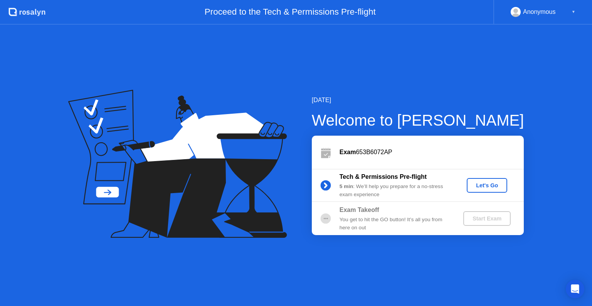
click at [487, 187] on div "Let's Go" at bounding box center [487, 185] width 34 height 6
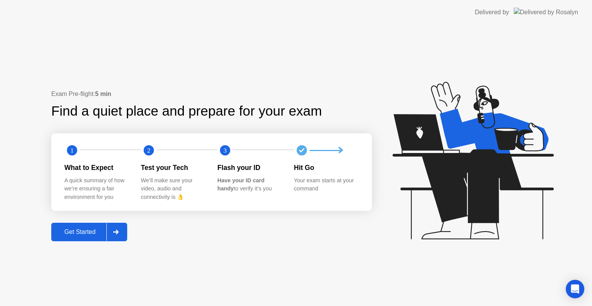
click at [88, 231] on div "Get Started" at bounding box center [80, 232] width 53 height 7
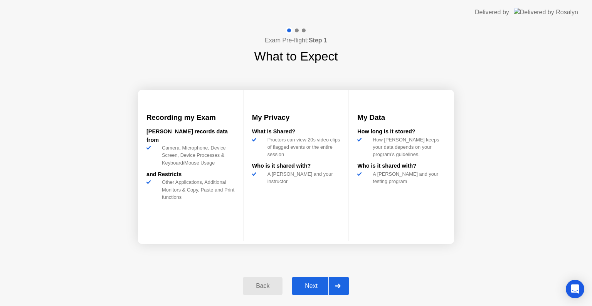
click at [308, 287] on div "Next" at bounding box center [311, 286] width 34 height 7
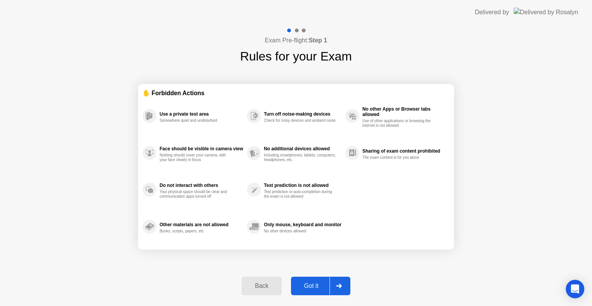
click at [308, 287] on div "Got it" at bounding box center [312, 286] width 36 height 7
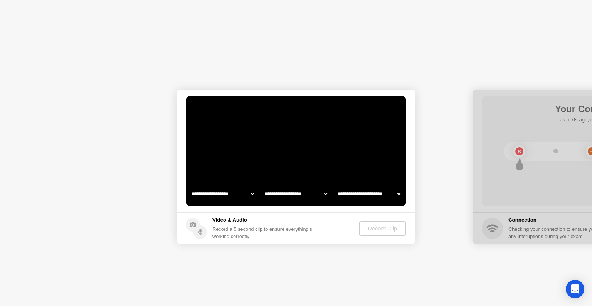
select select "**********"
select select "*******"
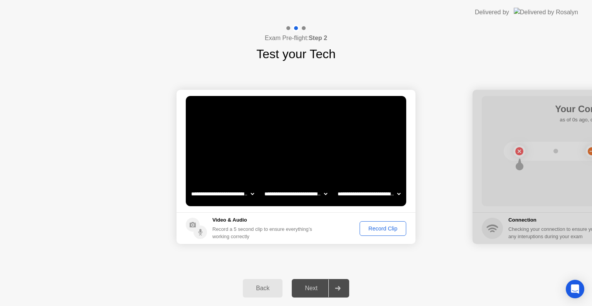
click at [292, 196] on select "**********" at bounding box center [296, 193] width 66 height 15
click at [377, 232] on div "Record Clip" at bounding box center [383, 229] width 41 height 6
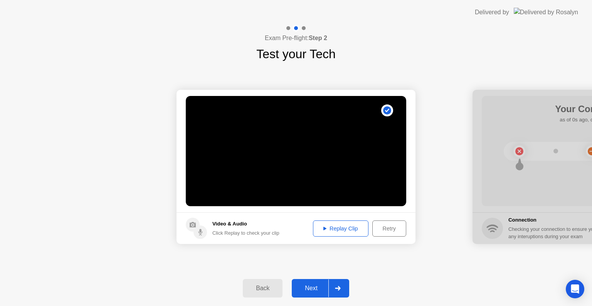
click at [338, 233] on button "Replay Clip" at bounding box center [341, 229] width 56 height 16
click at [324, 227] on icon at bounding box center [325, 229] width 3 height 4
click at [316, 291] on div "Next" at bounding box center [311, 288] width 34 height 7
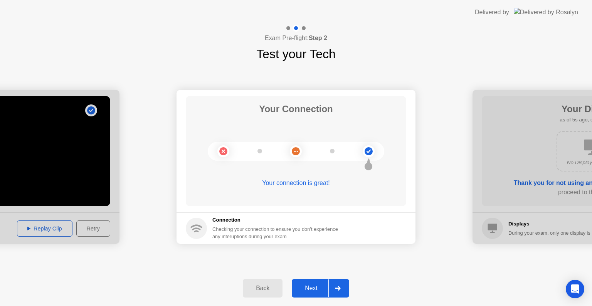
click at [319, 285] on div "Next" at bounding box center [311, 288] width 34 height 7
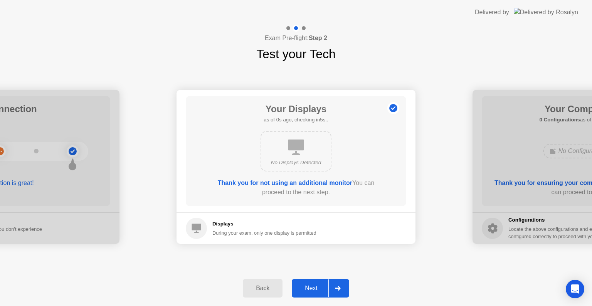
click at [319, 285] on div "Next" at bounding box center [311, 288] width 34 height 7
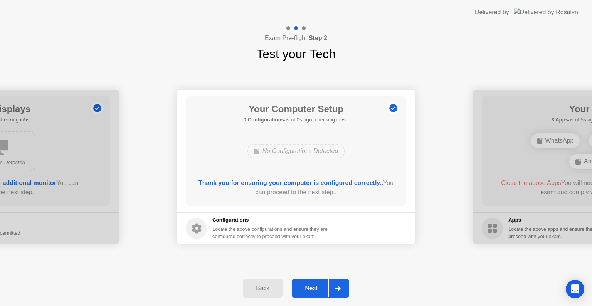
click at [314, 290] on div "Next" at bounding box center [311, 288] width 34 height 7
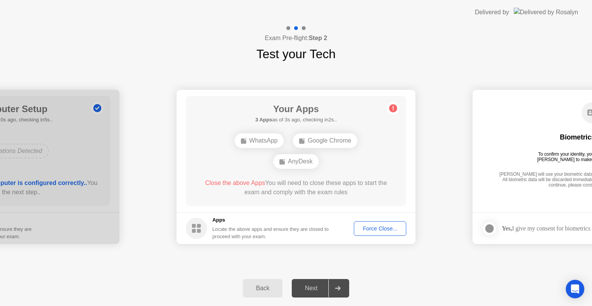
click at [331, 142] on div "Google Chrome" at bounding box center [325, 140] width 64 height 15
click at [378, 231] on div "Force Close..." at bounding box center [380, 229] width 47 height 6
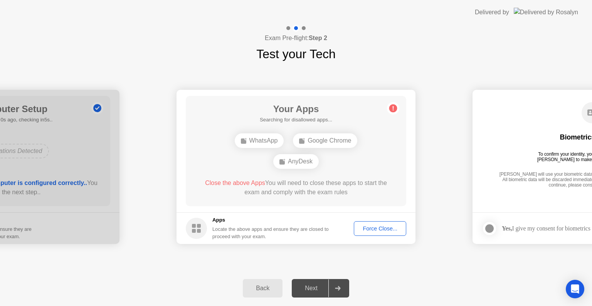
click at [377, 229] on div "Force Close..." at bounding box center [380, 229] width 47 height 6
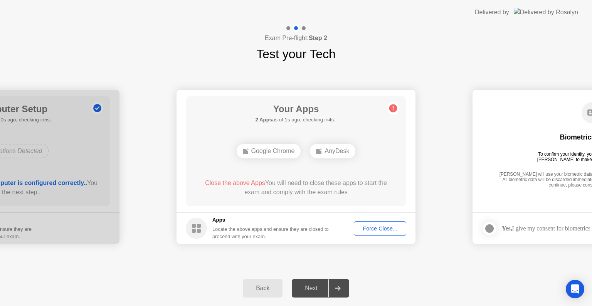
click at [375, 226] on div "Force Close..." at bounding box center [380, 229] width 47 height 6
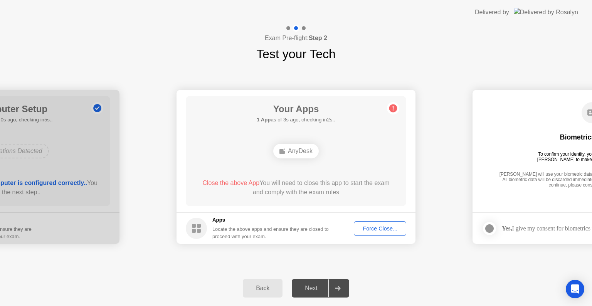
click at [389, 229] on div "Force Close..." at bounding box center [380, 229] width 47 height 6
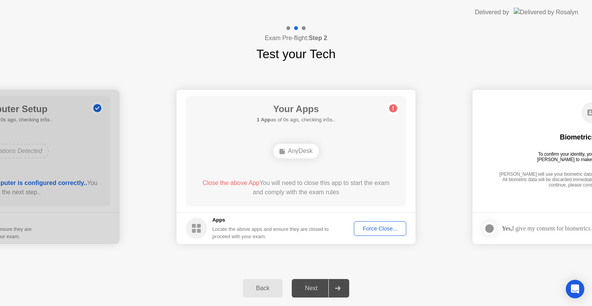
click at [370, 226] on div "Force Close..." at bounding box center [380, 229] width 47 height 6
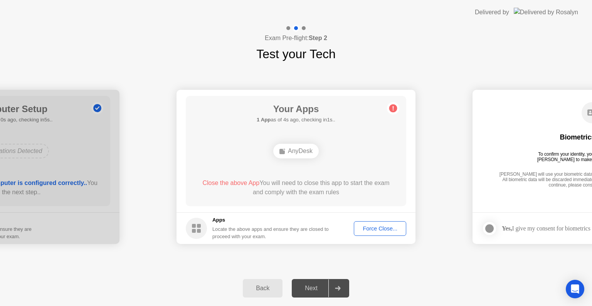
click at [379, 228] on div "Force Close..." at bounding box center [380, 229] width 47 height 6
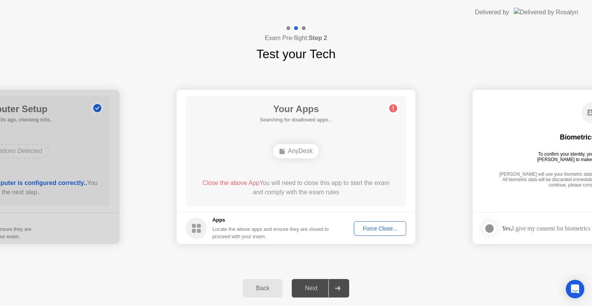
click at [380, 228] on div "Force Close..." at bounding box center [380, 229] width 47 height 6
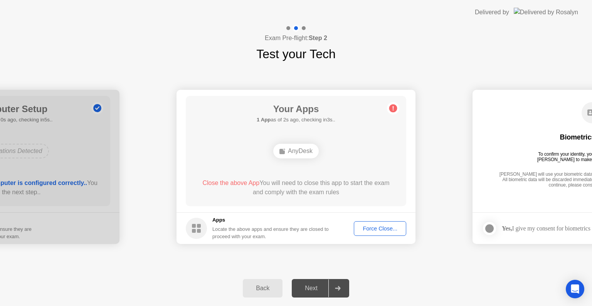
click at [392, 110] on circle at bounding box center [394, 109] width 8 height 8
click at [376, 229] on div "Force Close..." at bounding box center [380, 229] width 47 height 6
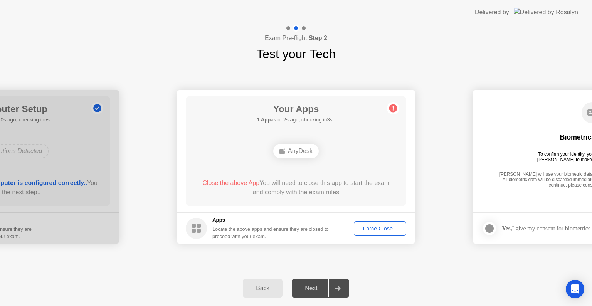
click at [387, 223] on button "Force Close..." at bounding box center [380, 228] width 52 height 15
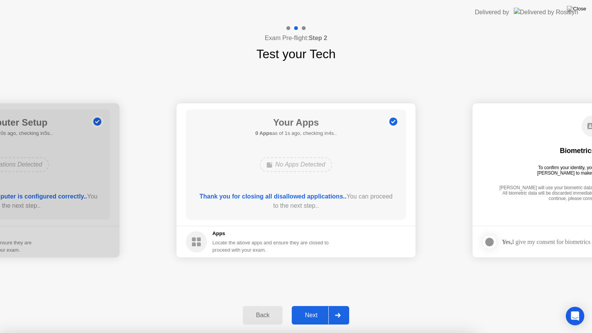
click at [307, 306] on button "Next" at bounding box center [320, 315] width 57 height 19
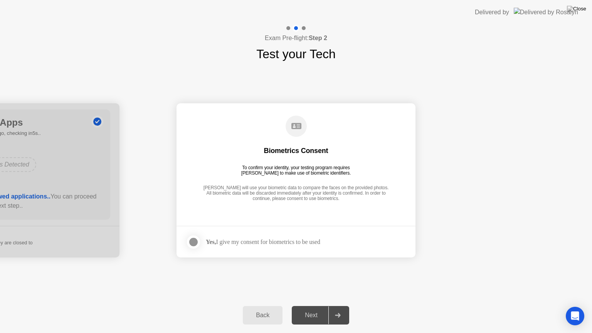
click at [191, 243] on div at bounding box center [193, 242] width 9 height 9
click at [313, 306] on div "Next" at bounding box center [311, 315] width 34 height 7
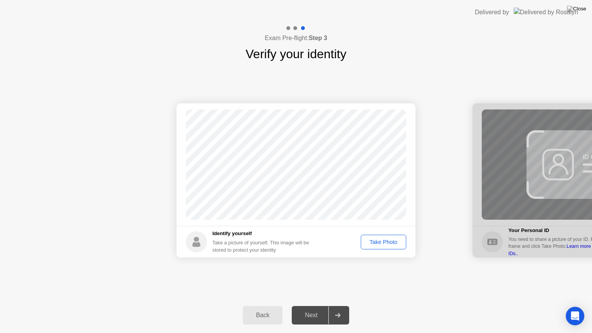
click at [388, 245] on div "Take Photo" at bounding box center [384, 242] width 40 height 6
click at [310, 306] on button "Next" at bounding box center [320, 315] width 57 height 19
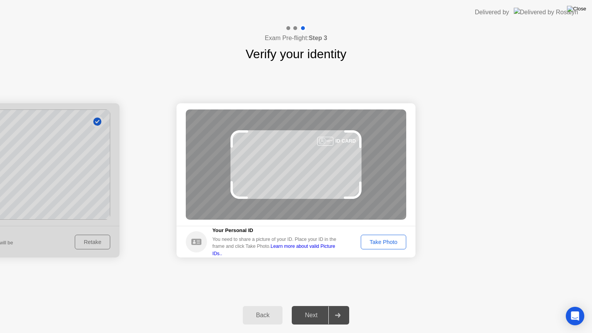
click at [585, 6] on img at bounding box center [576, 9] width 19 height 6
click at [374, 240] on div "Take Photo" at bounding box center [384, 242] width 40 height 6
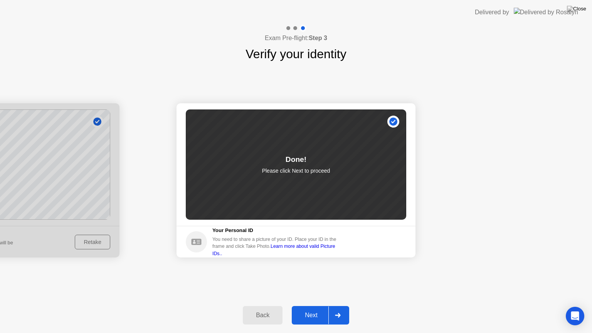
click at [313, 306] on div "Next" at bounding box center [311, 315] width 34 height 7
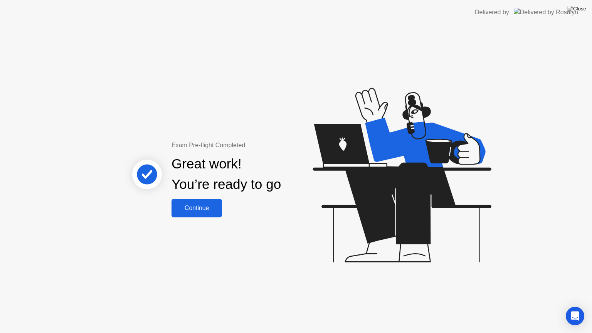
click at [204, 207] on div "Continue" at bounding box center [197, 208] width 46 height 7
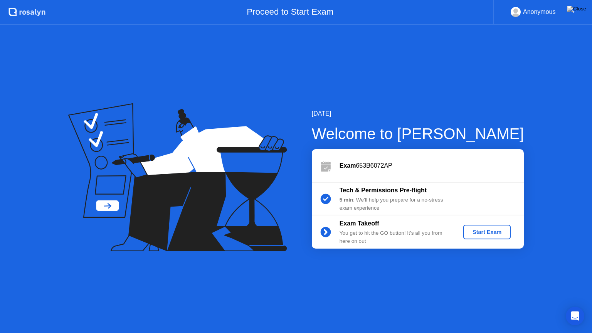
click at [491, 232] on div "Start Exam" at bounding box center [487, 232] width 41 height 6
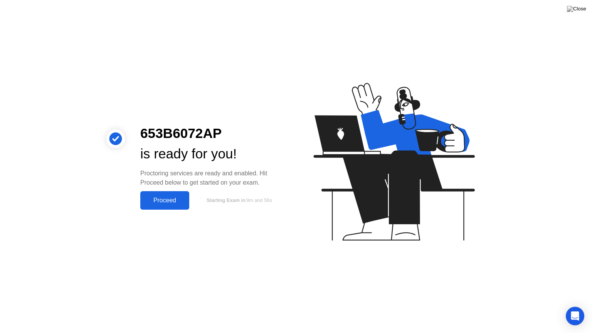
click at [165, 200] on div "Proceed" at bounding box center [165, 200] width 44 height 7
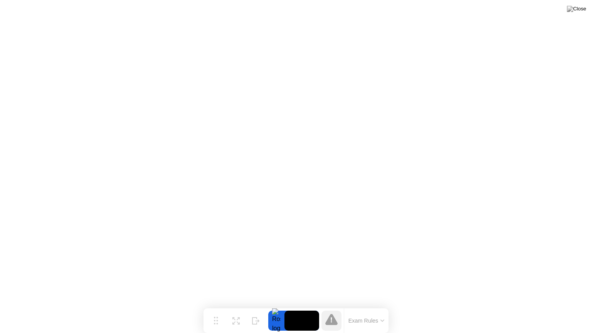
click at [357, 306] on button "Exam Rules" at bounding box center [366, 320] width 41 height 7
